Goal: Task Accomplishment & Management: Complete application form

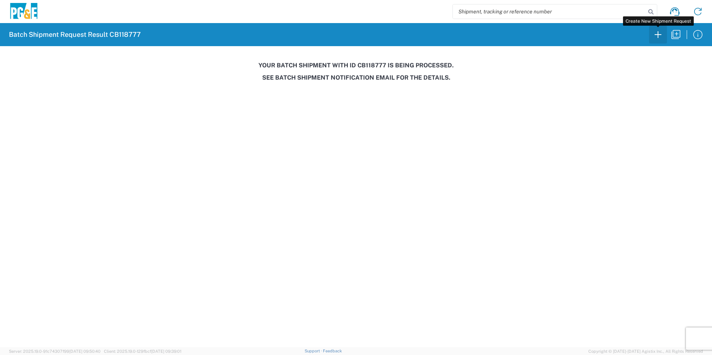
click at [659, 36] on icon "button" at bounding box center [658, 35] width 12 height 12
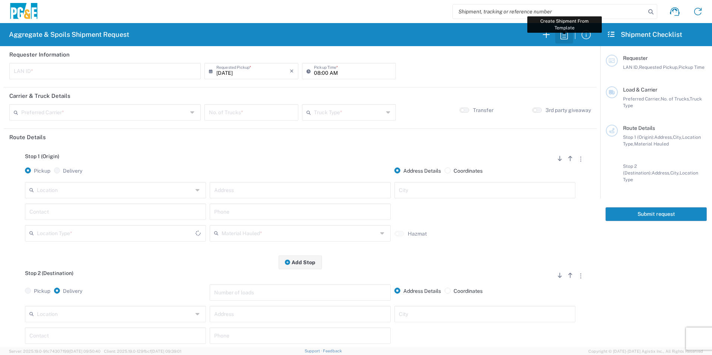
click at [565, 37] on icon "button" at bounding box center [564, 35] width 12 height 12
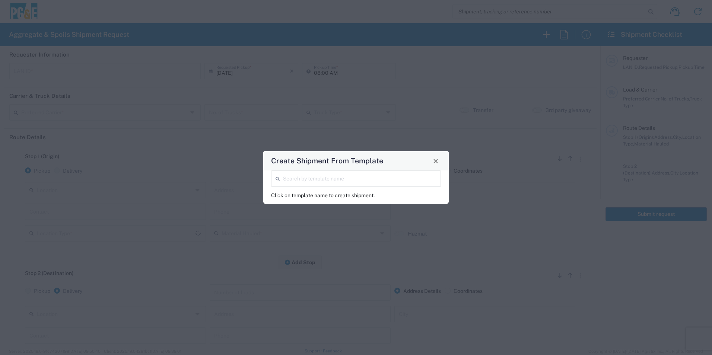
click at [389, 174] on input "search" at bounding box center [359, 178] width 153 height 13
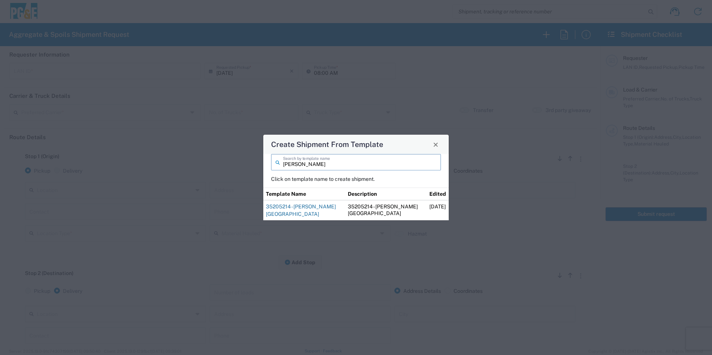
type input "[PERSON_NAME]"
click at [318, 205] on link "35205214 - [PERSON_NAME][GEOGRAPHIC_DATA]" at bounding box center [301, 210] width 70 height 13
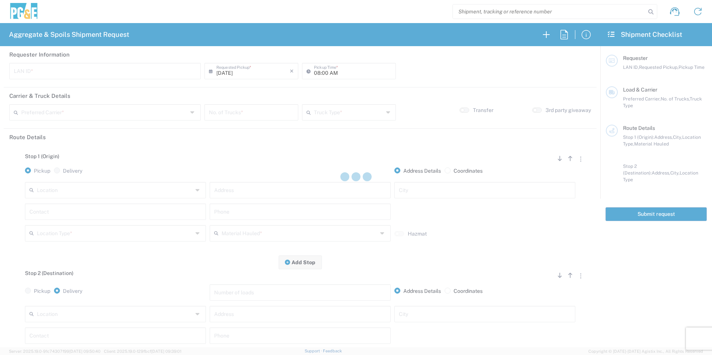
type input "RXIN"
type input "101 Trucking"
type input "20 Yard Dump Truck"
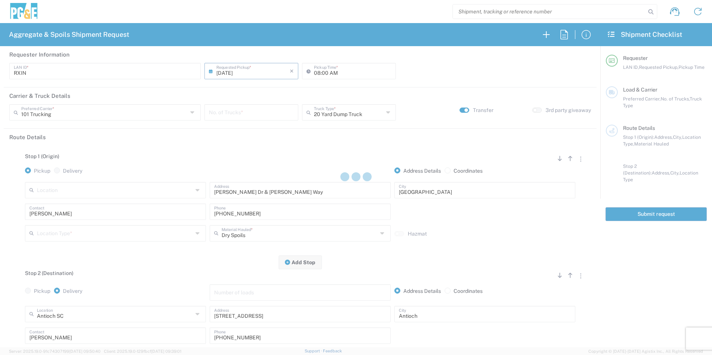
click at [235, 113] on input "number" at bounding box center [251, 111] width 85 height 13
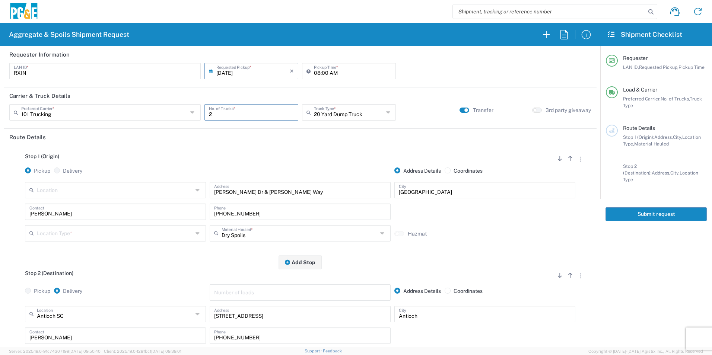
type input "2"
click at [85, 229] on input "text" at bounding box center [115, 233] width 156 height 13
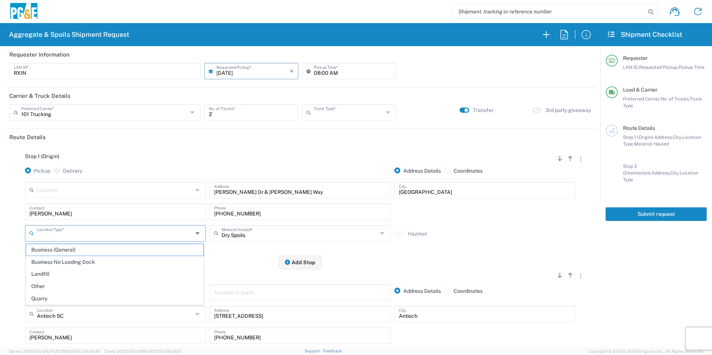
click at [341, 111] on input "text" at bounding box center [349, 111] width 70 height 13
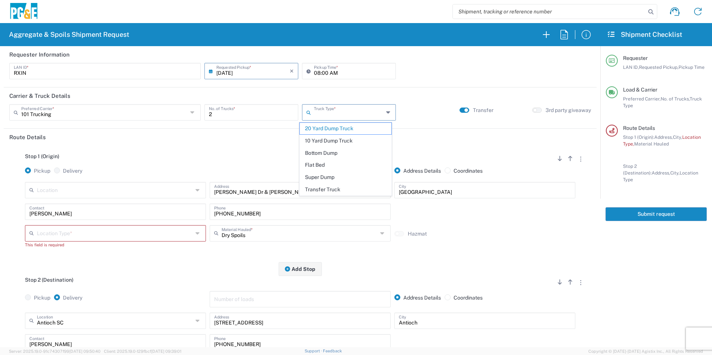
click at [315, 178] on span "Super Dump" at bounding box center [345, 178] width 91 height 12
type input "Super Dump"
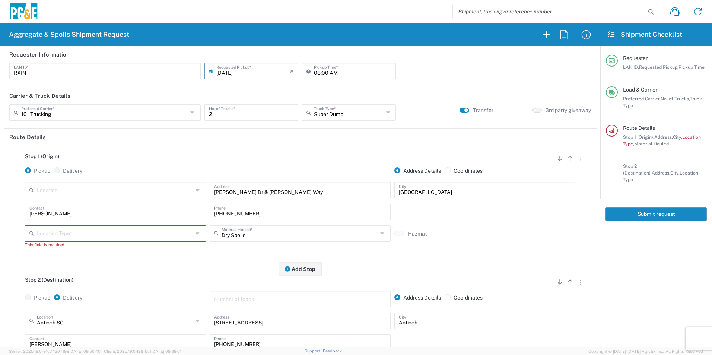
click at [94, 231] on input "text" at bounding box center [115, 233] width 156 height 13
click at [43, 287] on span "Other" at bounding box center [114, 287] width 177 height 12
type input "Other"
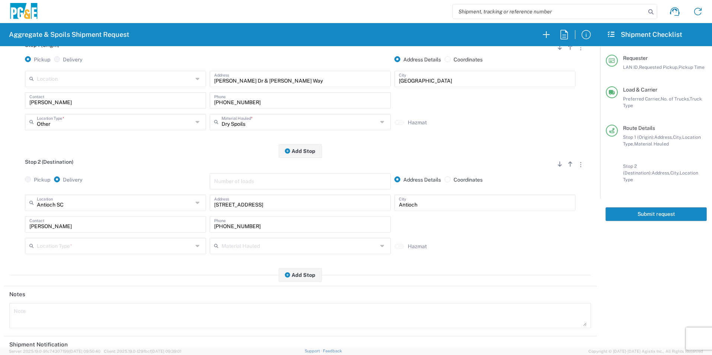
scroll to position [112, 0]
click at [58, 245] on input "text" at bounding box center [115, 245] width 156 height 13
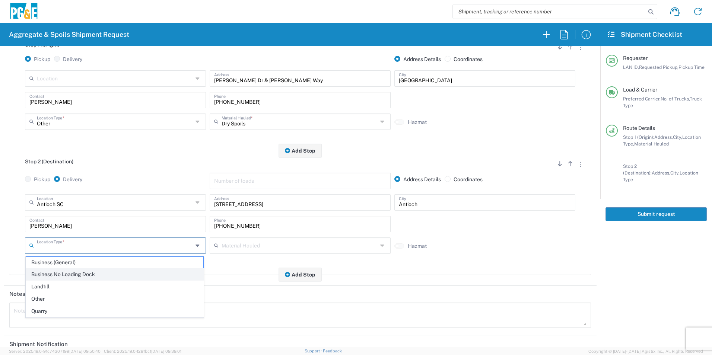
click at [51, 274] on span "Business No Loading Dock" at bounding box center [114, 275] width 177 height 12
type input "Business No Loading Dock"
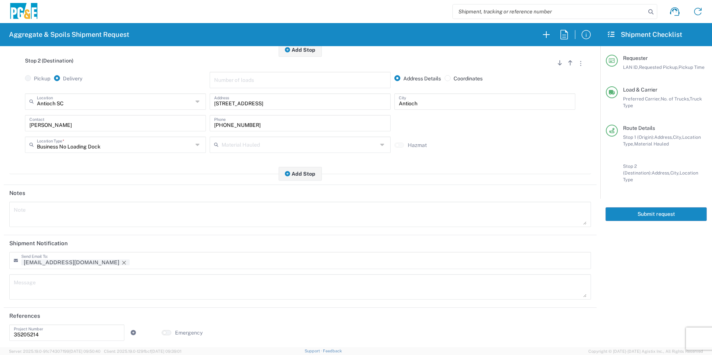
scroll to position [215, 0]
click at [121, 260] on icon "Remove tag" at bounding box center [124, 261] width 6 height 6
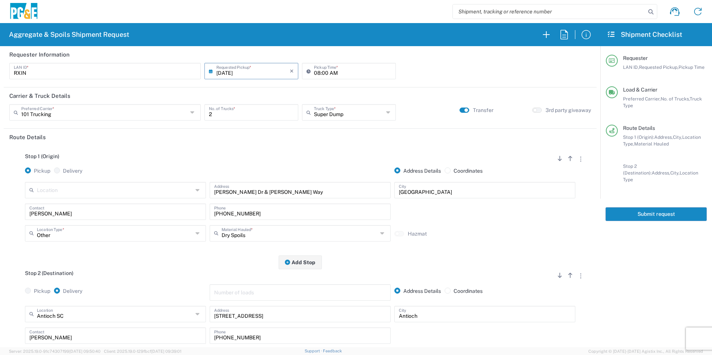
click at [652, 208] on button "Submit request" at bounding box center [656, 215] width 101 height 14
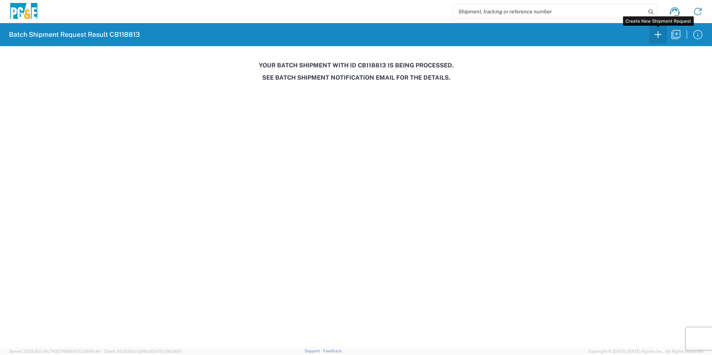
click at [656, 36] on icon "button" at bounding box center [658, 35] width 12 height 12
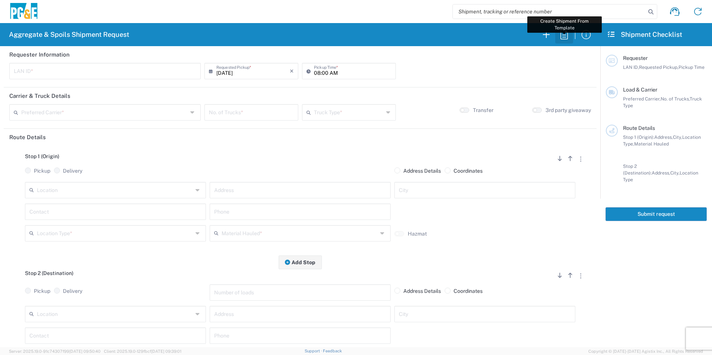
click at [560, 31] on icon "button" at bounding box center [564, 35] width 12 height 12
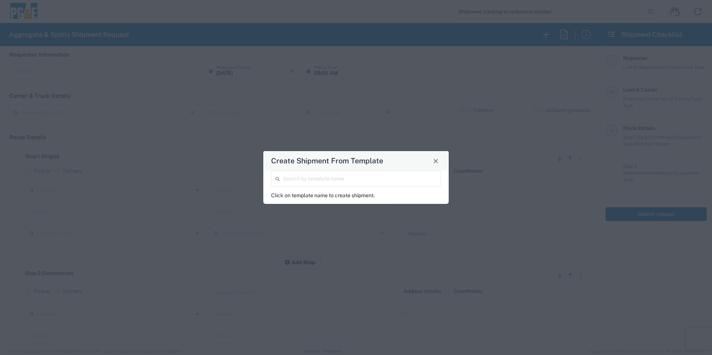
click at [307, 174] on input "search" at bounding box center [359, 178] width 153 height 13
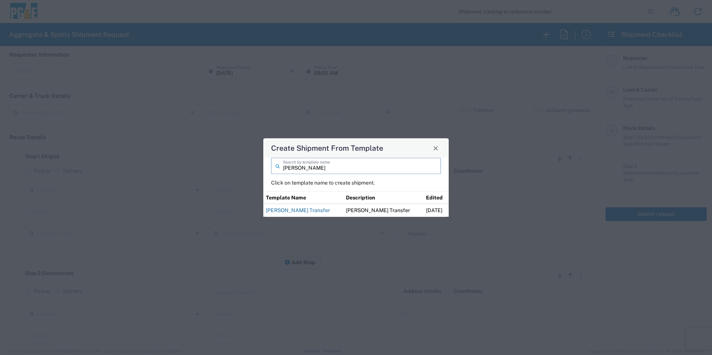
type input "[PERSON_NAME]"
click at [308, 209] on link "[PERSON_NAME] Transfer" at bounding box center [298, 211] width 64 height 6
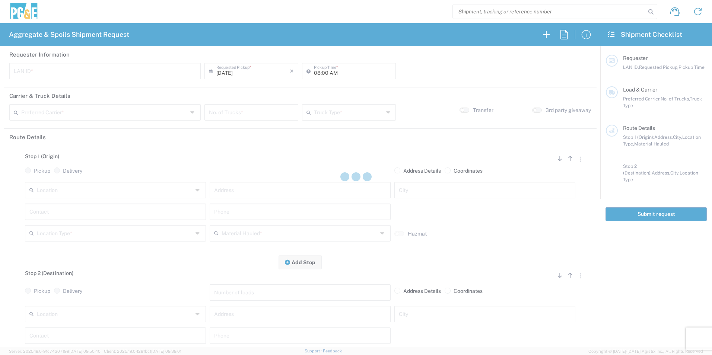
type input "JKK9"
type input "05:00 AM"
type input "[PERSON_NAME] Tanks Inc"
type input "20 Yard Dump Truck"
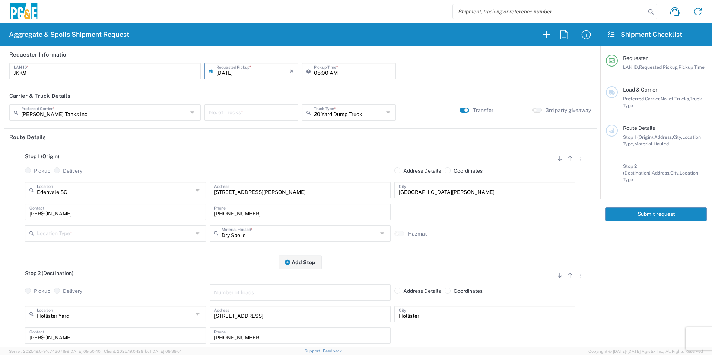
click at [261, 115] on input "number" at bounding box center [251, 111] width 85 height 13
type input "3"
click at [93, 235] on input "text" at bounding box center [115, 233] width 156 height 13
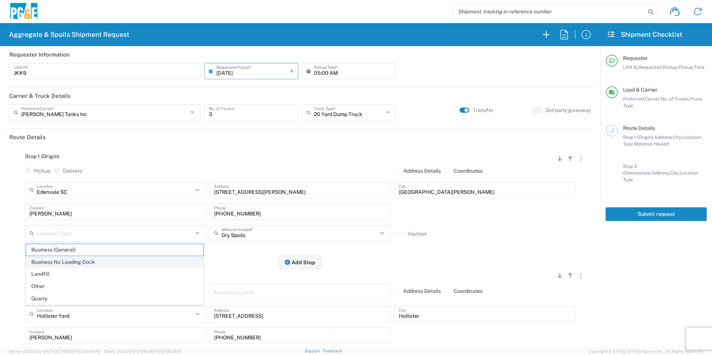
click at [91, 259] on span "Business No Loading Dock" at bounding box center [114, 263] width 177 height 12
type input "Business No Loading Dock"
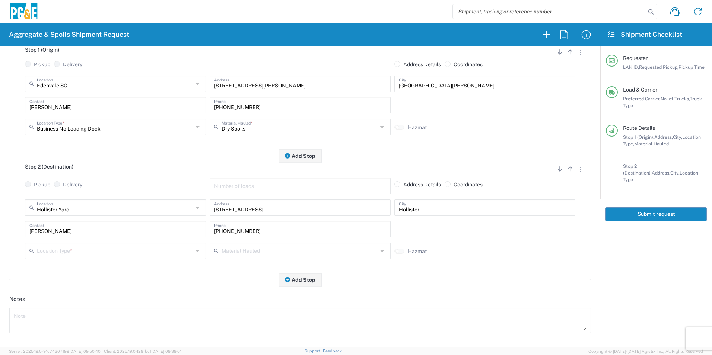
scroll to position [112, 0]
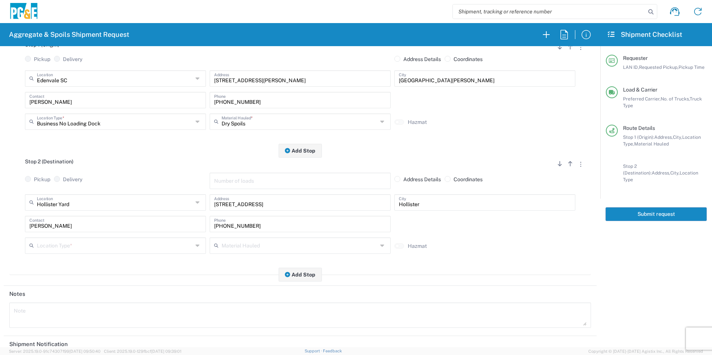
click at [77, 241] on input "text" at bounding box center [115, 245] width 156 height 13
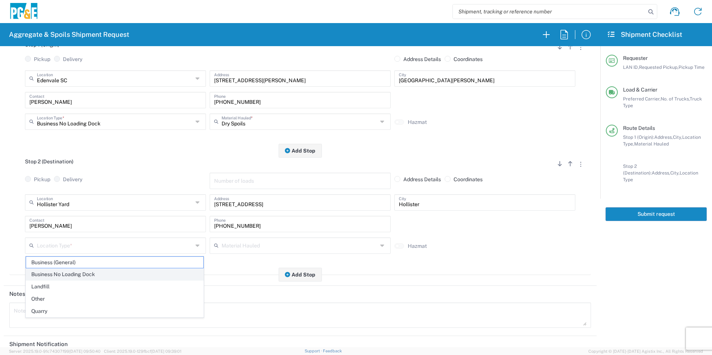
click at [63, 272] on span "Business No Loading Dock" at bounding box center [114, 275] width 177 height 12
type input "Business No Loading Dock"
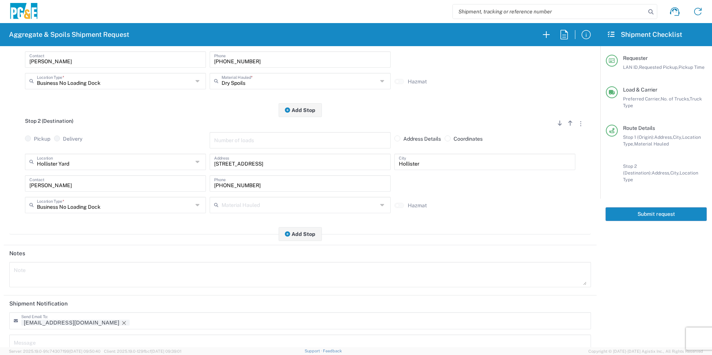
scroll to position [215, 0]
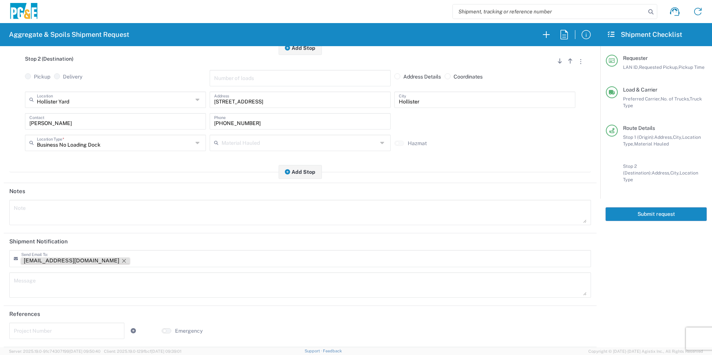
click at [121, 262] on icon "Remove tag" at bounding box center [124, 261] width 6 height 6
click at [624, 209] on button "Submit request" at bounding box center [656, 215] width 101 height 14
